Goal: Book appointment/travel/reservation

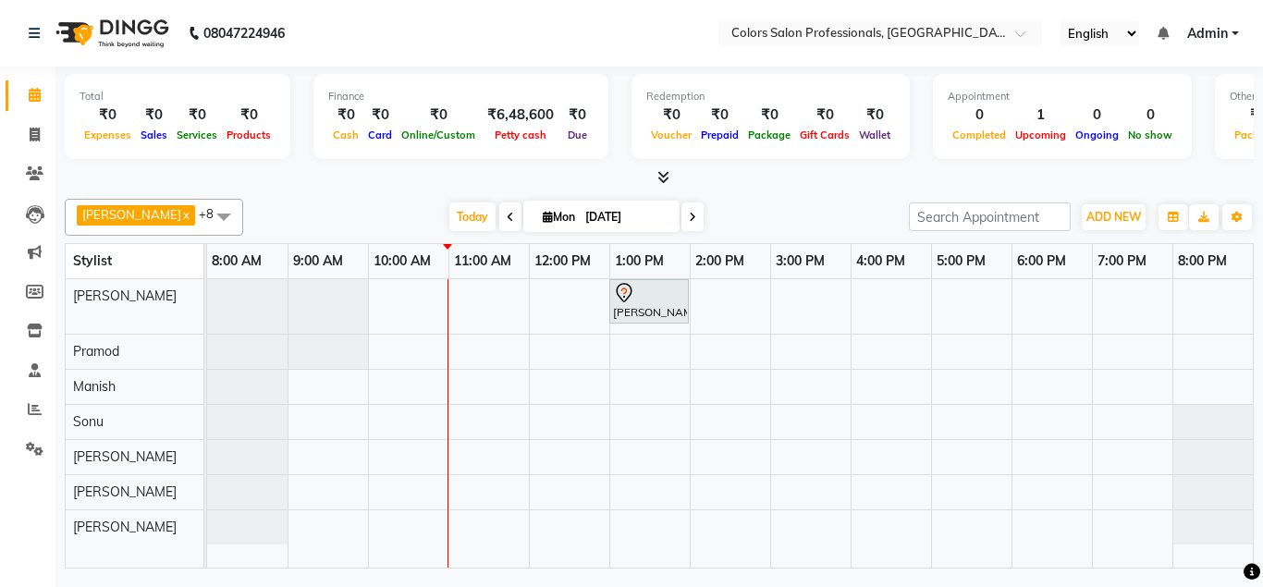
click at [507, 213] on icon at bounding box center [510, 217] width 7 height 11
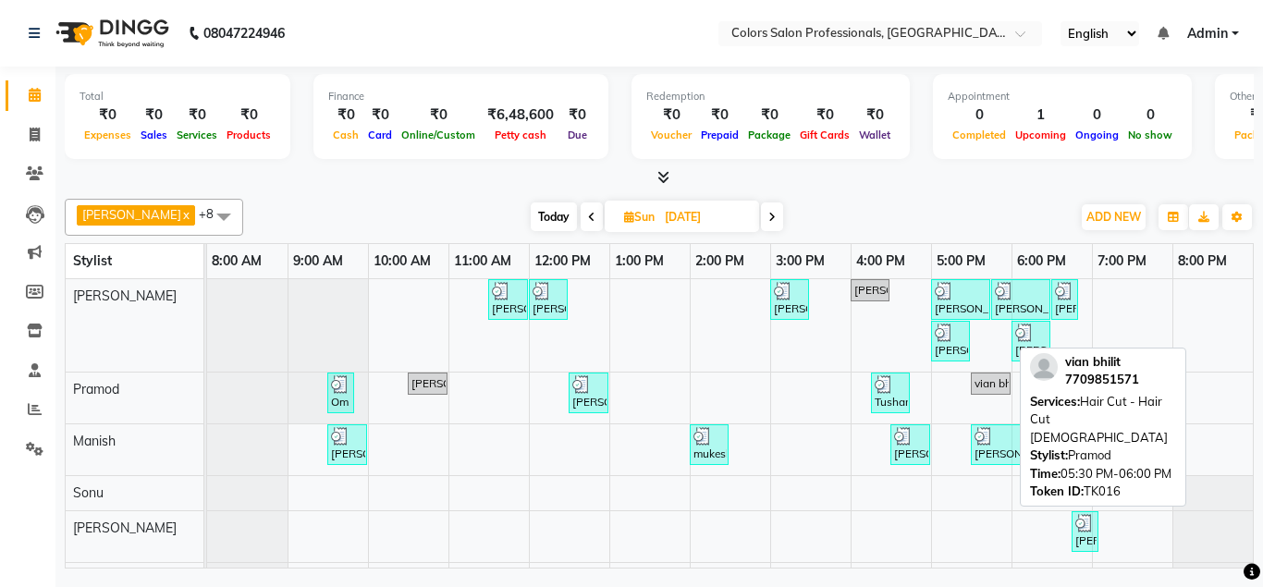
click at [987, 382] on div "vian bhilit, TK16, 05:30 PM-06:00 PM, Hair Cut - Hair Cut [DEMOGRAPHIC_DATA]" at bounding box center [991, 383] width 36 height 17
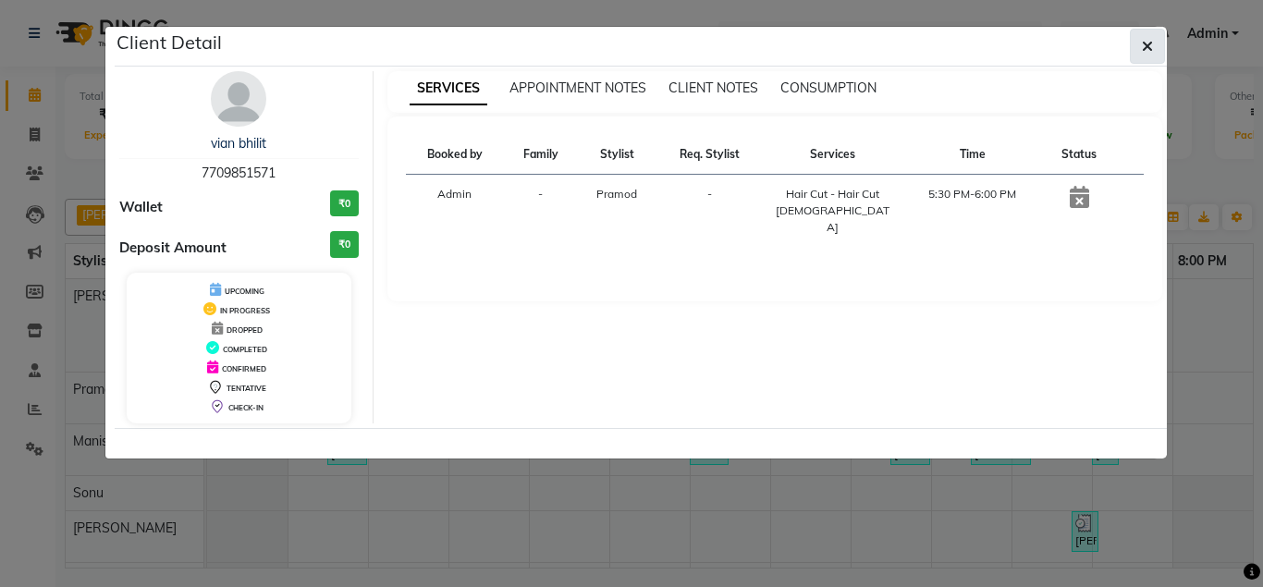
click at [1145, 43] on icon "button" at bounding box center [1147, 46] width 11 height 15
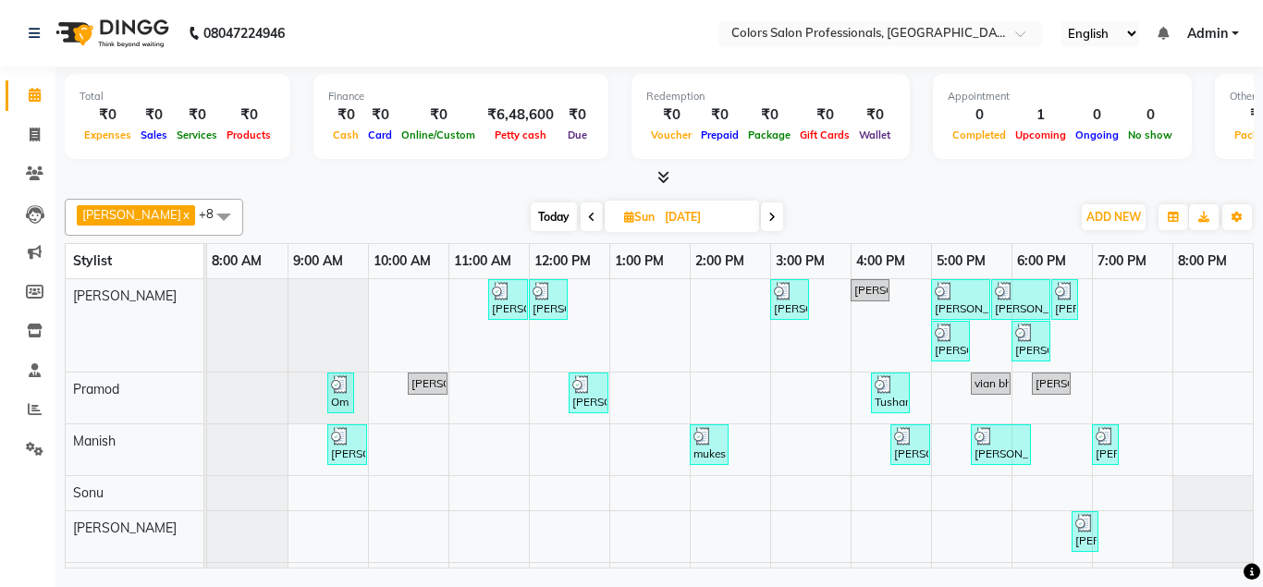
click at [769, 213] on icon at bounding box center [772, 217] width 7 height 11
type input "[DATE]"
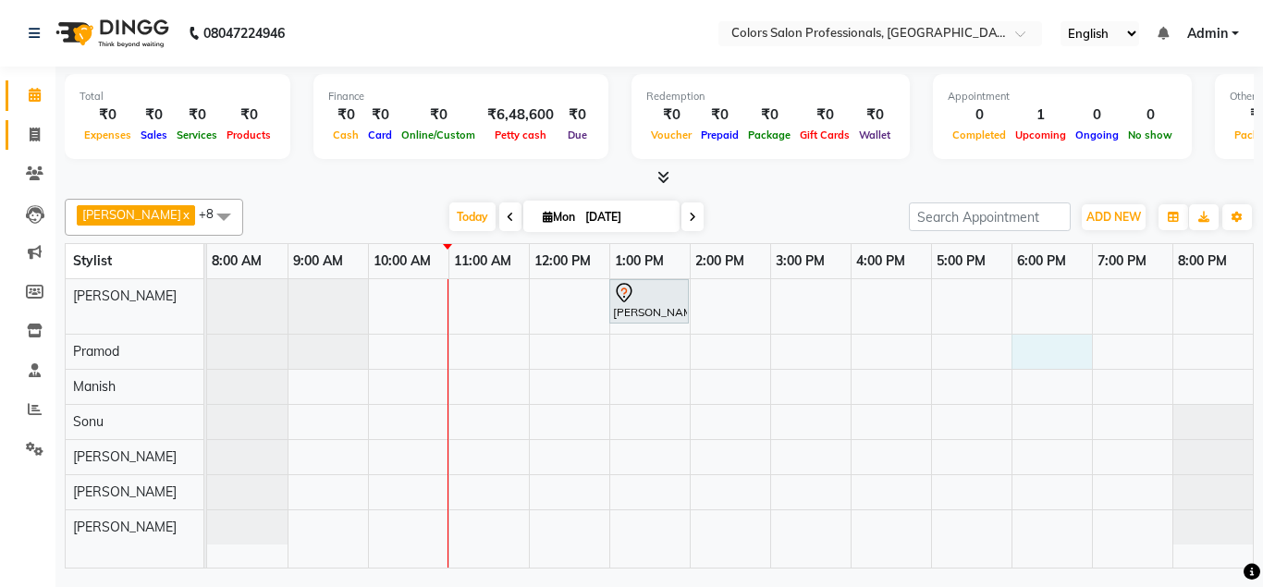
click at [1039, 349] on div "[PERSON_NAME], TK01, 01:00 PM-02:00 PM, Hair Treatment - Hair Spa" at bounding box center [730, 423] width 1046 height 289
select select "60229"
select select "tentative"
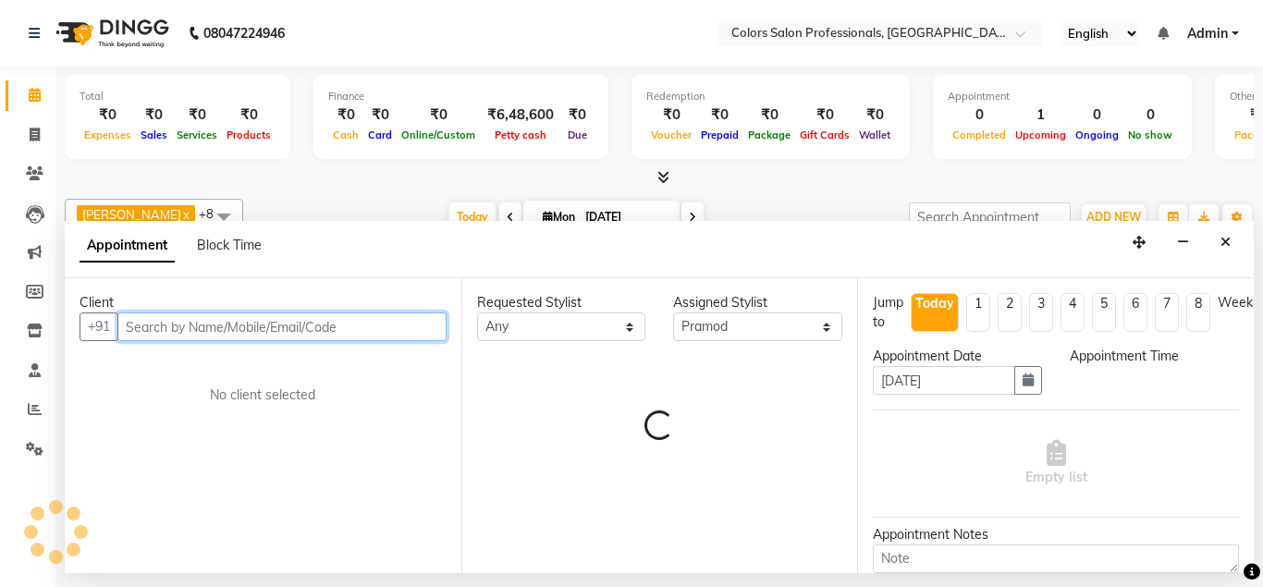
select select "1080"
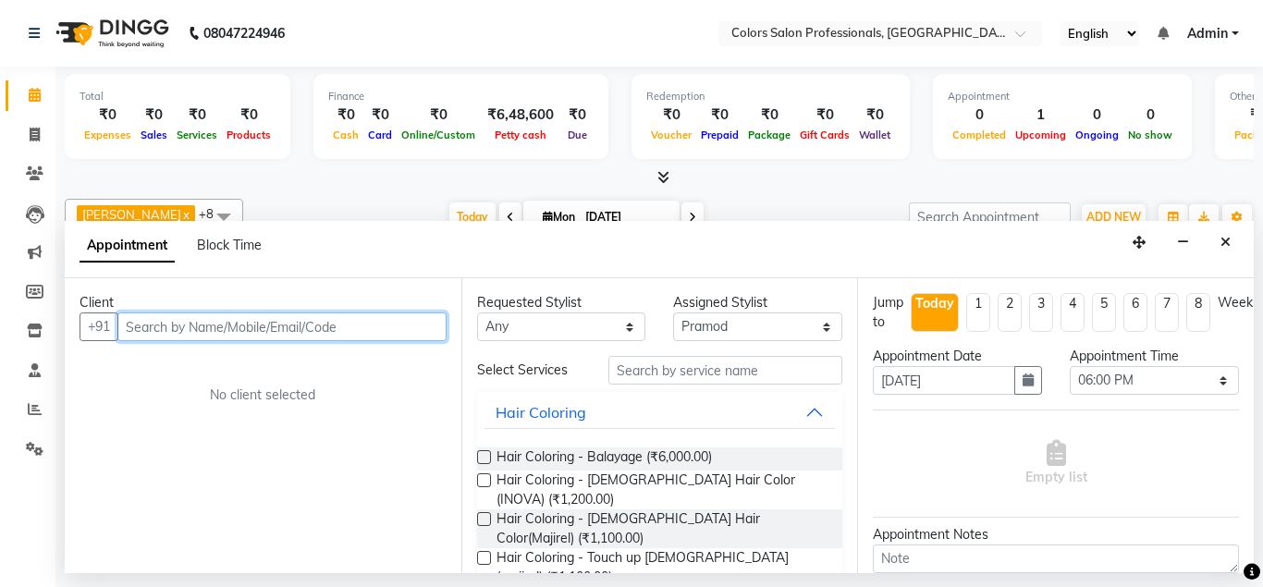
click at [284, 327] on input "text" at bounding box center [281, 327] width 329 height 29
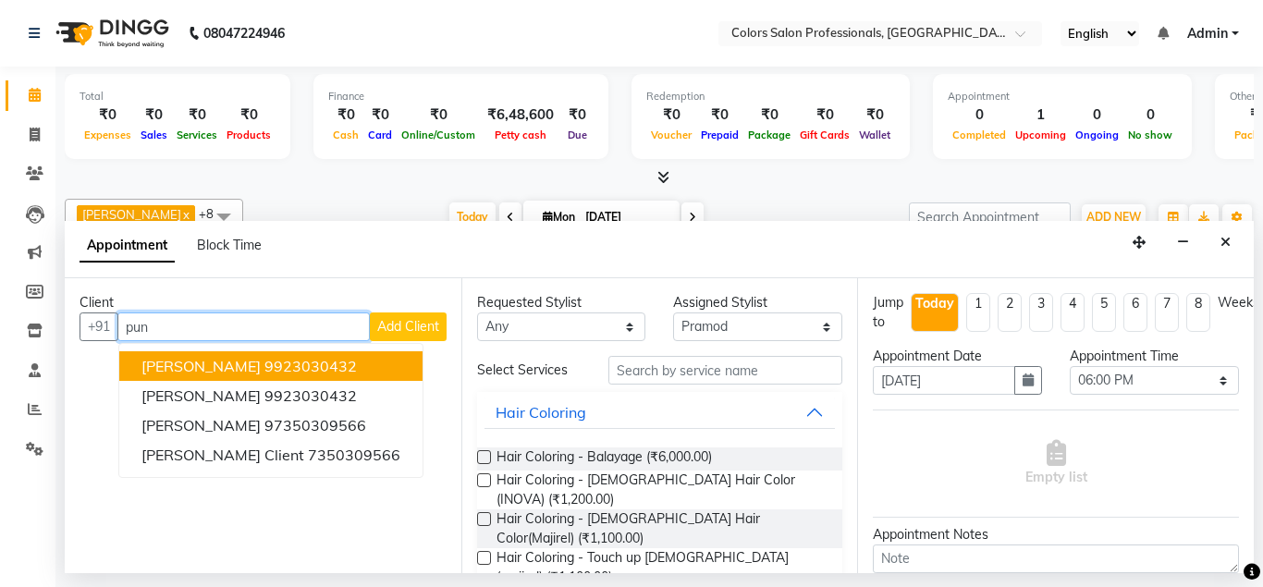
click at [240, 356] on button "[PERSON_NAME] Hamrajni 9923030432" at bounding box center [270, 366] width 303 height 30
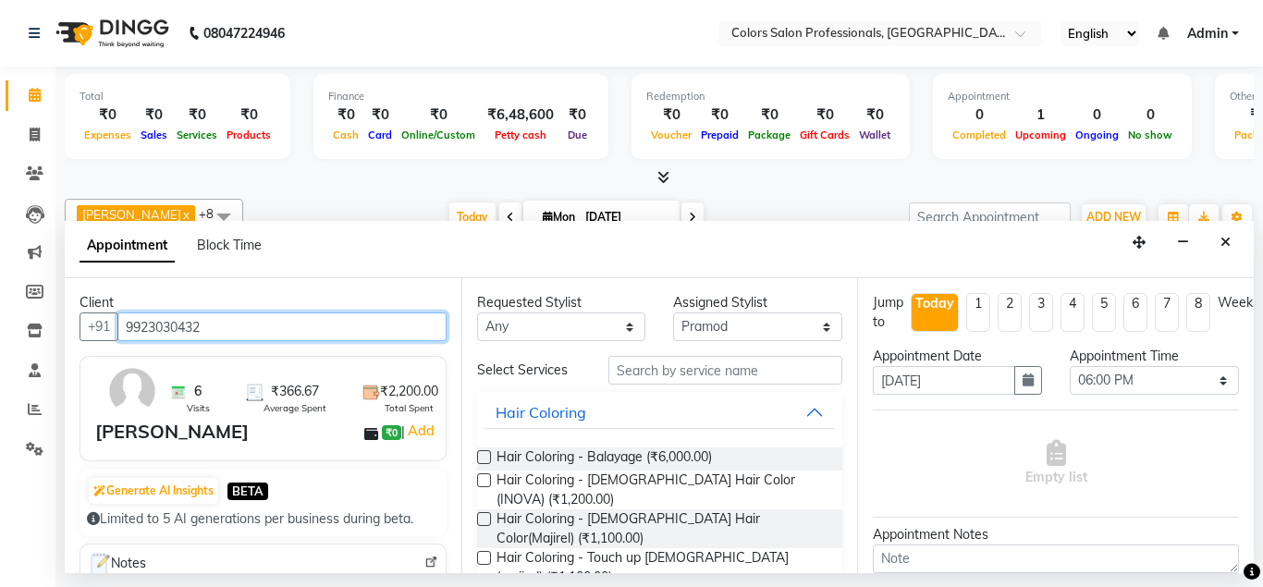
type input "9923030432"
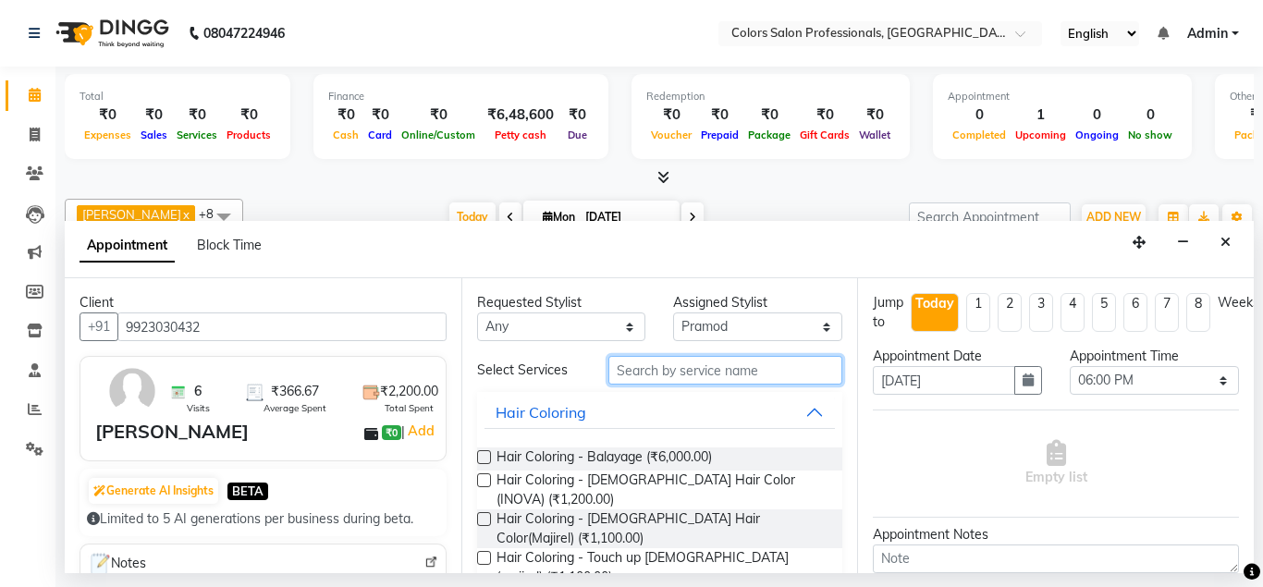
click at [677, 369] on input "text" at bounding box center [726, 370] width 235 height 29
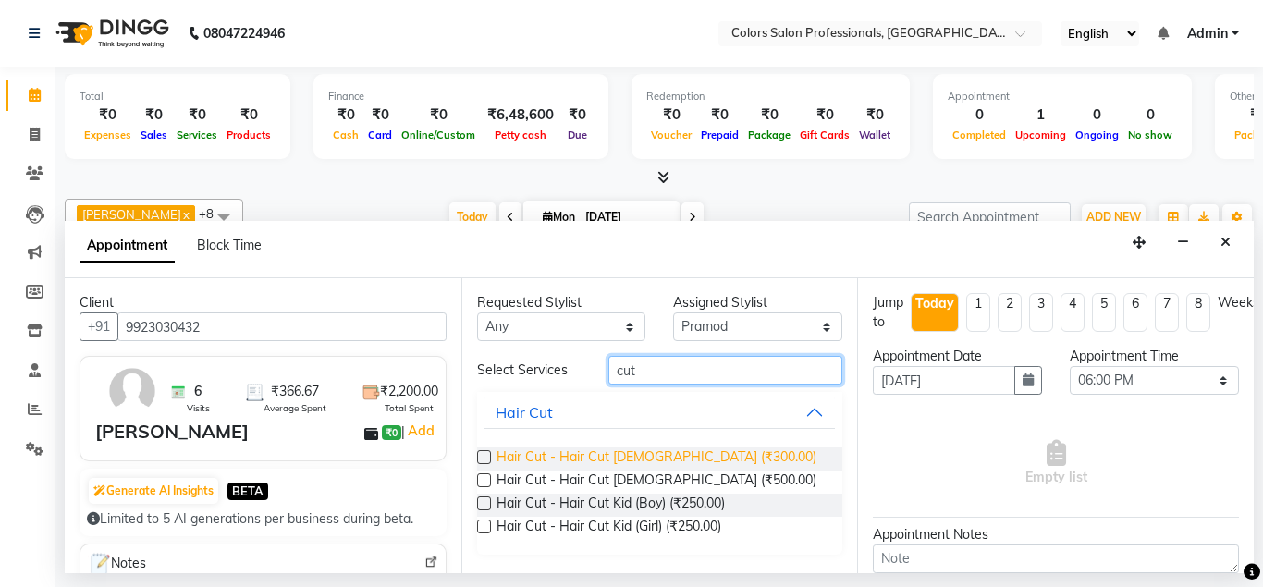
type input "cut"
click at [600, 453] on span "Hair Cut - Hair Cut [DEMOGRAPHIC_DATA] (₹300.00)" at bounding box center [657, 459] width 320 height 23
checkbox input "false"
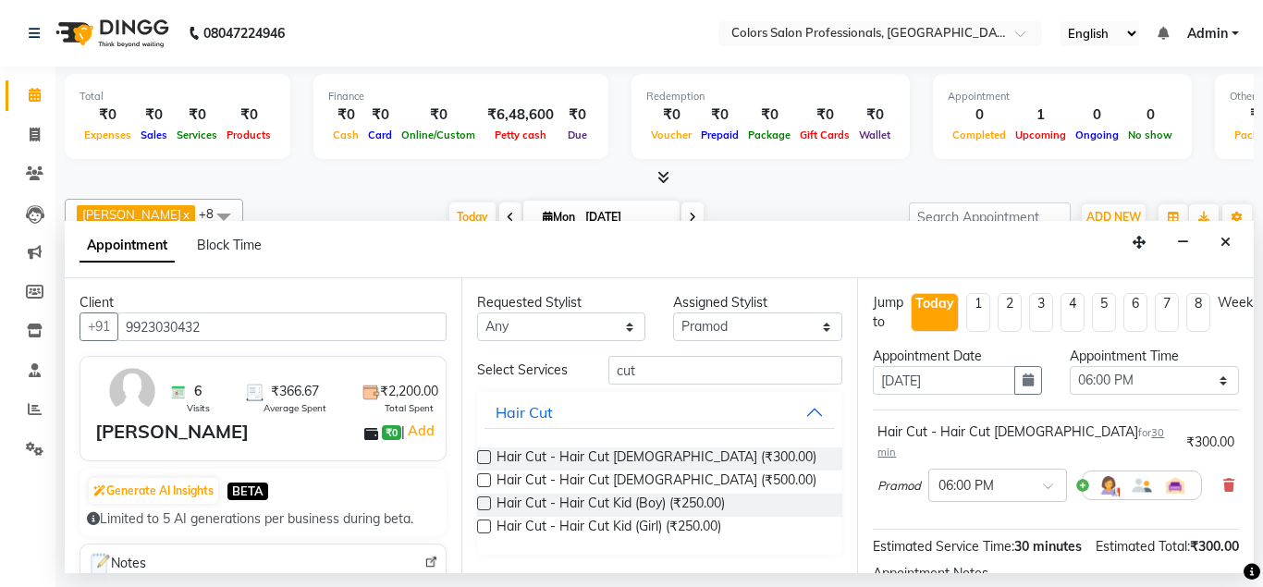
scroll to position [191, 0]
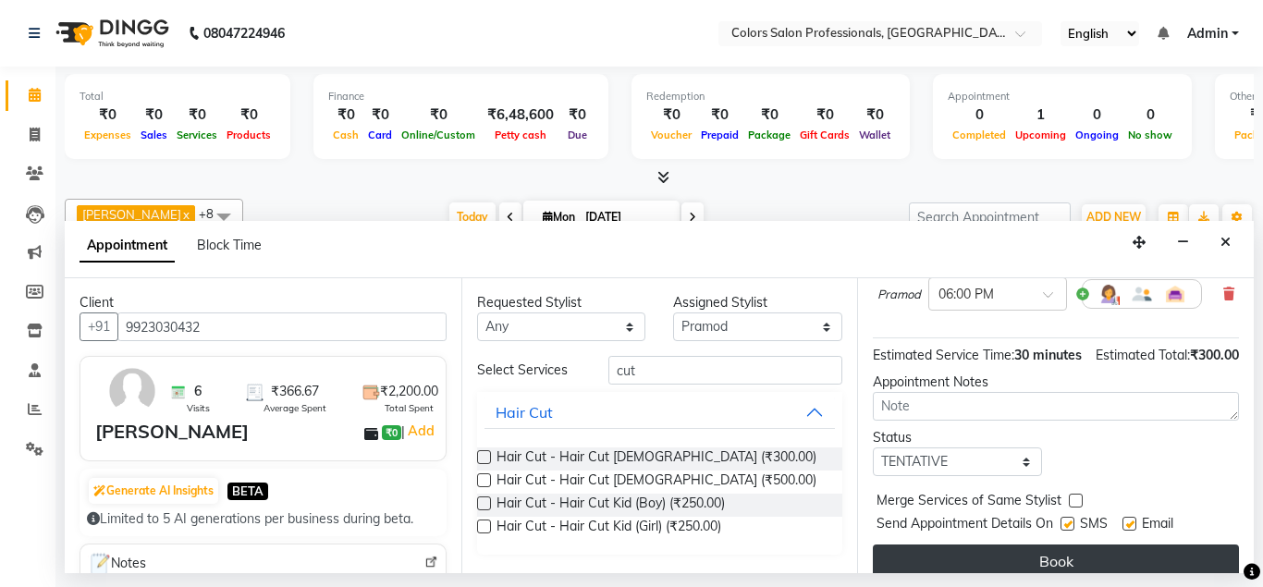
click at [1070, 545] on button "Book" at bounding box center [1056, 561] width 366 height 33
